Goal: Check status

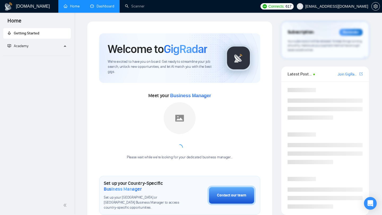
click at [108, 8] on link "Dashboard" at bounding box center [102, 6] width 24 height 5
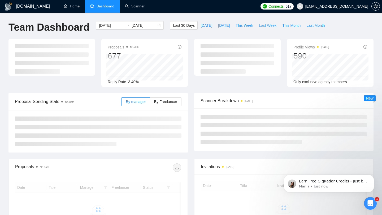
click at [267, 25] on span "Last Week" at bounding box center [267, 26] width 17 height 6
type input "[DATE]"
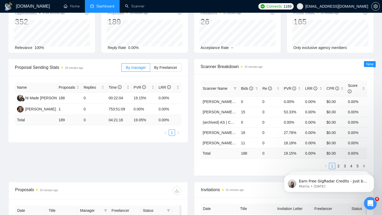
scroll to position [36, 0]
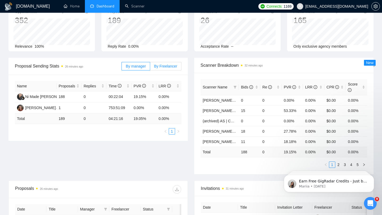
click at [160, 68] on span "By Freelancer" at bounding box center [165, 66] width 23 height 4
click at [150, 68] on input "By Freelancer" at bounding box center [150, 68] width 0 height 0
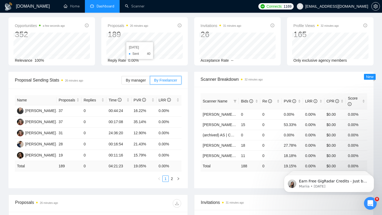
scroll to position [19, 0]
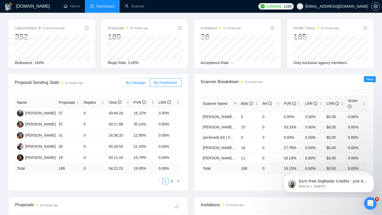
click at [141, 81] on span "By manager" at bounding box center [136, 83] width 20 height 4
click at [122, 84] on input "By manager" at bounding box center [122, 84] width 0 height 0
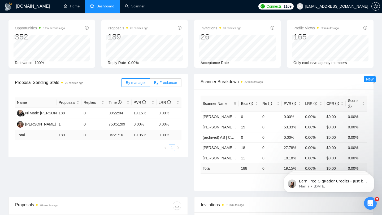
click at [163, 83] on span "By Freelancer" at bounding box center [165, 83] width 23 height 4
click at [150, 84] on input "By Freelancer" at bounding box center [150, 84] width 0 height 0
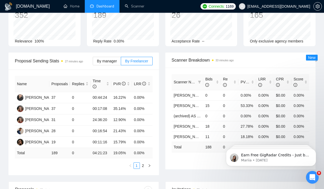
scroll to position [85, 0]
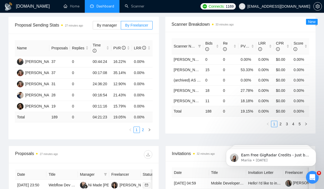
click at [144, 129] on link "2" at bounding box center [143, 130] width 6 height 6
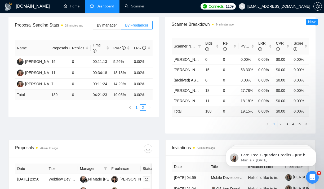
click at [136, 106] on link "1" at bounding box center [137, 107] width 6 height 6
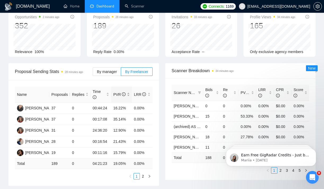
scroll to position [39, 0]
click at [100, 72] on span "By manager" at bounding box center [107, 71] width 20 height 4
click at [93, 73] on input "By manager" at bounding box center [93, 73] width 0 height 0
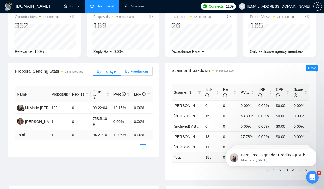
click at [135, 71] on span "By Freelancer" at bounding box center [136, 71] width 23 height 4
click at [121, 73] on input "By Freelancer" at bounding box center [121, 73] width 0 height 0
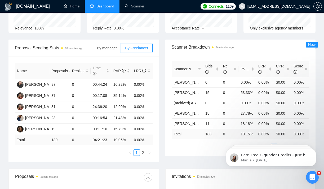
scroll to position [0, 0]
